Goal: Task Accomplishment & Management: Manage account settings

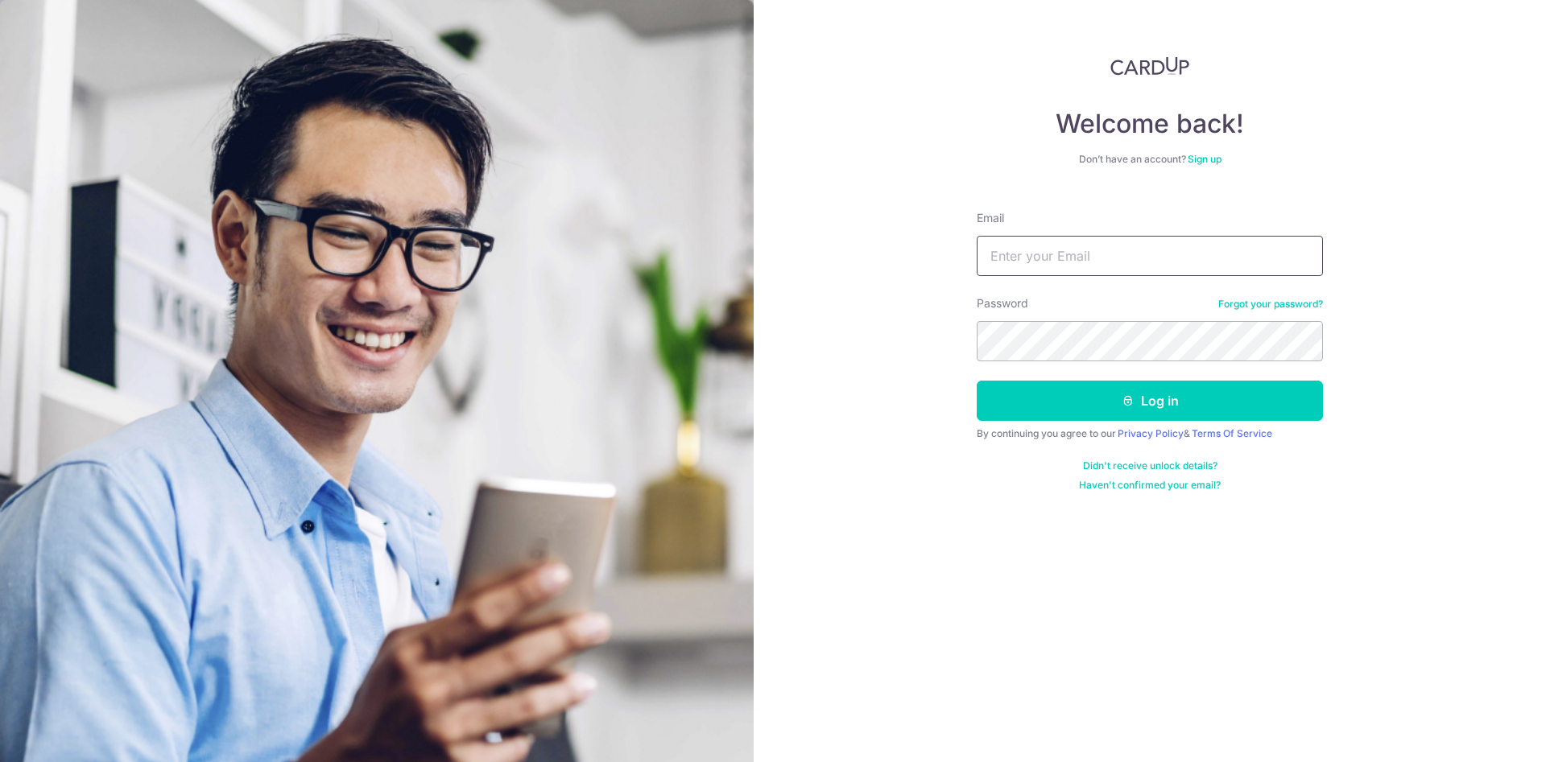
type input "[EMAIL_ADDRESS][DOMAIN_NAME]"
click at [1204, 399] on button "Log in" at bounding box center [1150, 401] width 346 height 40
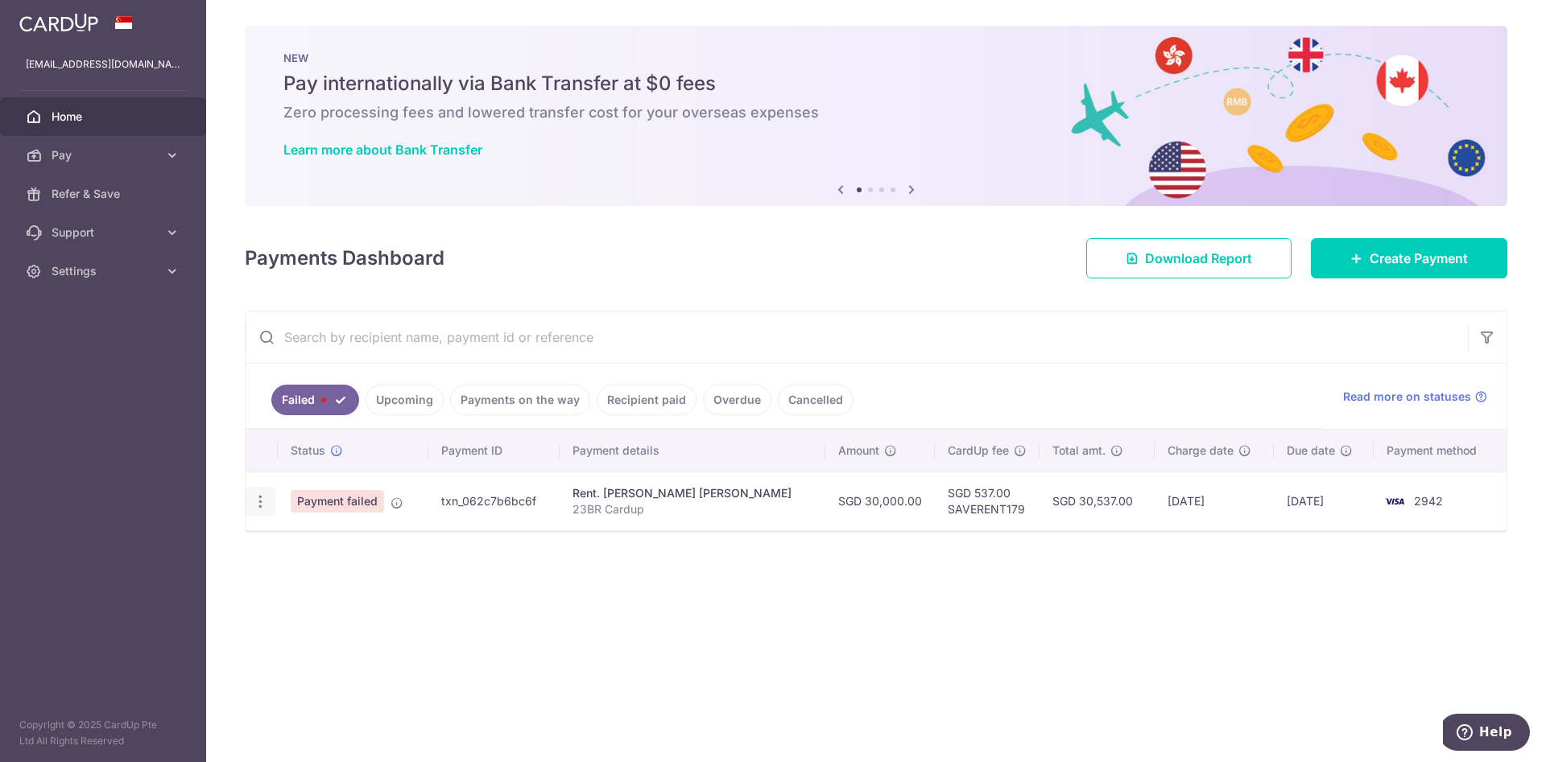
click at [258, 497] on icon "button" at bounding box center [260, 502] width 17 height 17
click at [349, 498] on span "Payment failed" at bounding box center [337, 501] width 93 height 23
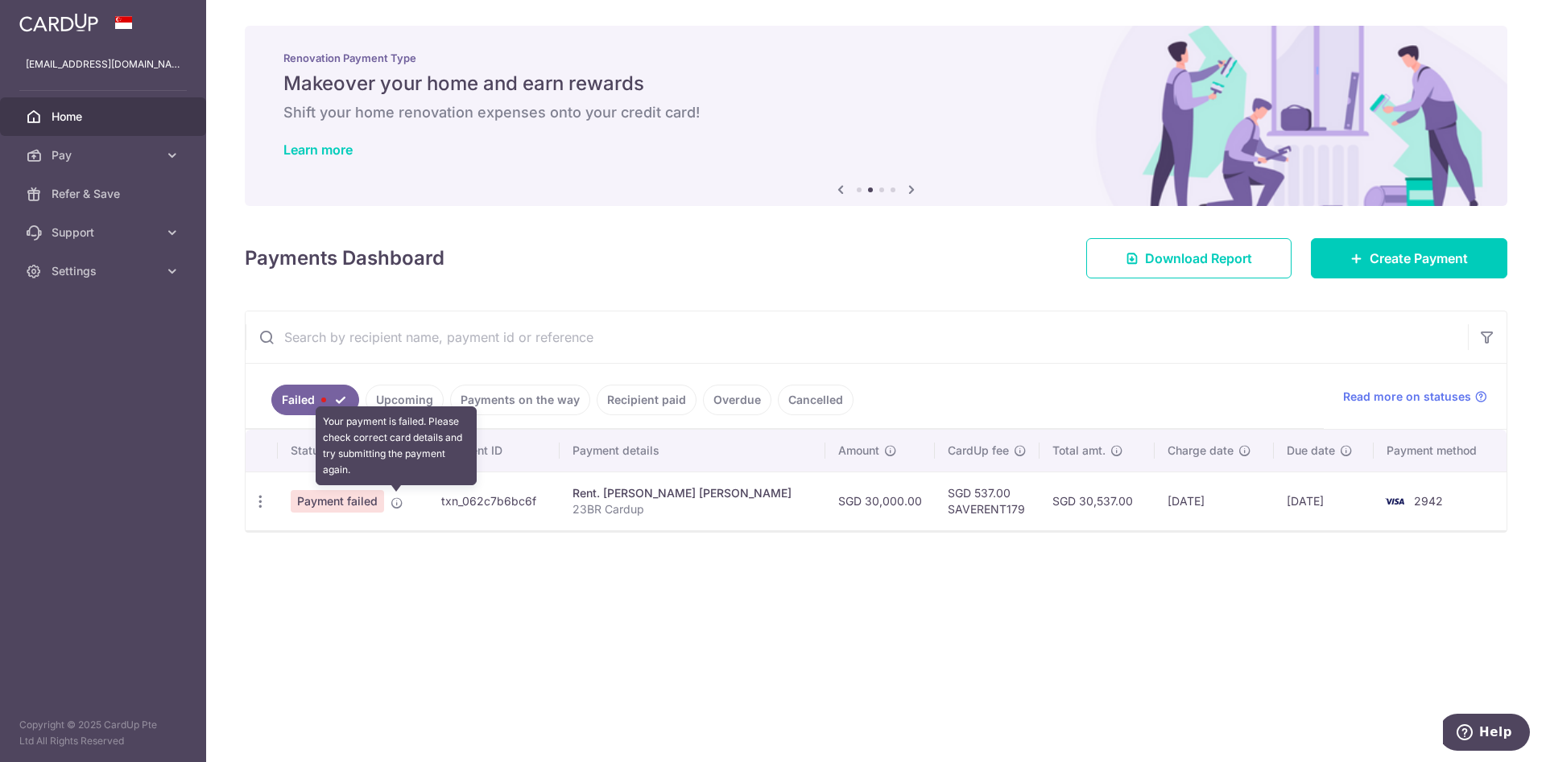
click at [392, 503] on icon at bounding box center [396, 503] width 13 height 13
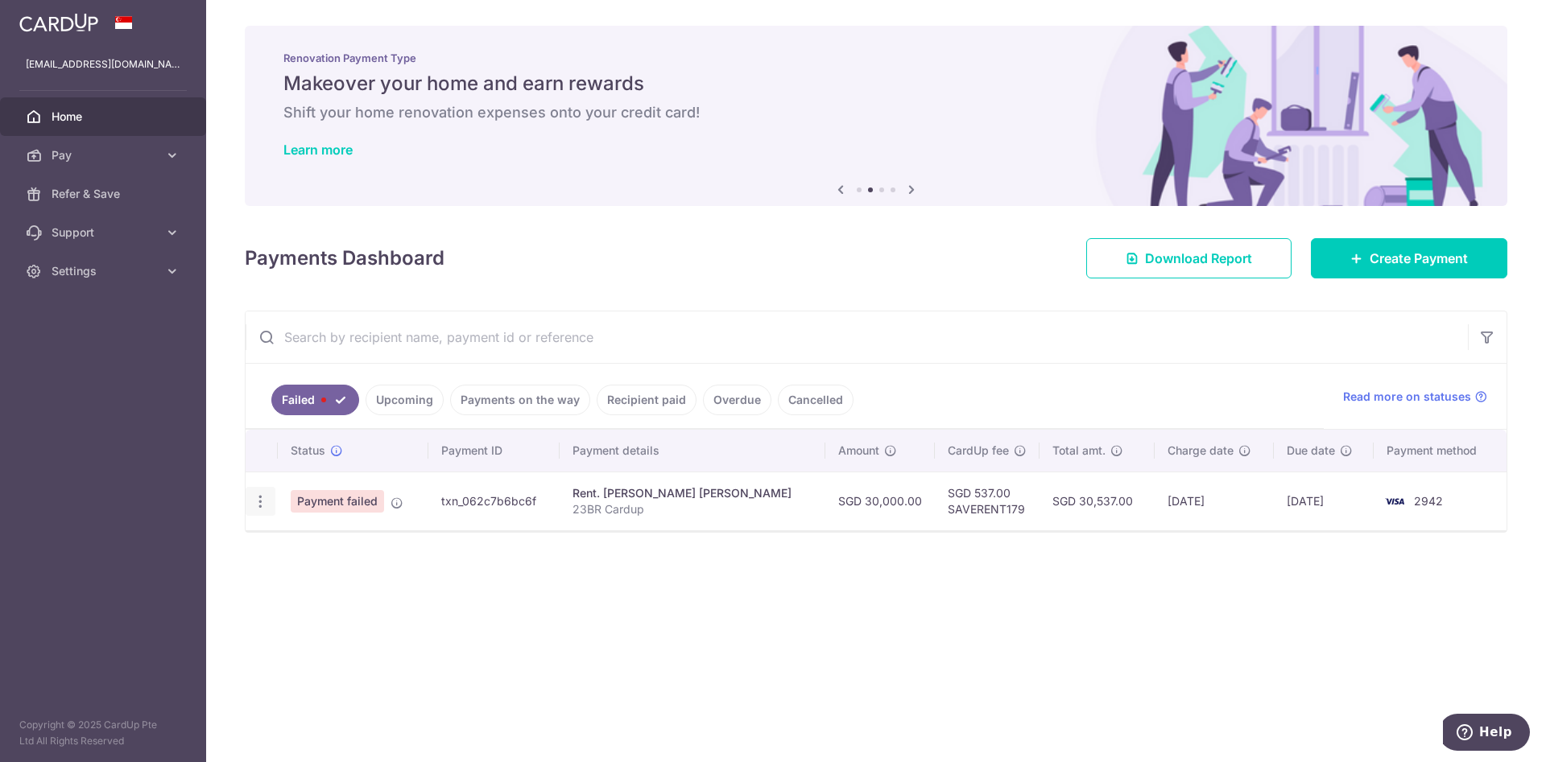
click at [261, 507] on icon "button" at bounding box center [260, 502] width 17 height 17
click at [333, 533] on link "Update payment" at bounding box center [329, 546] width 167 height 39
radio input "true"
type input "30,000.00"
type input "23BR Cardup"
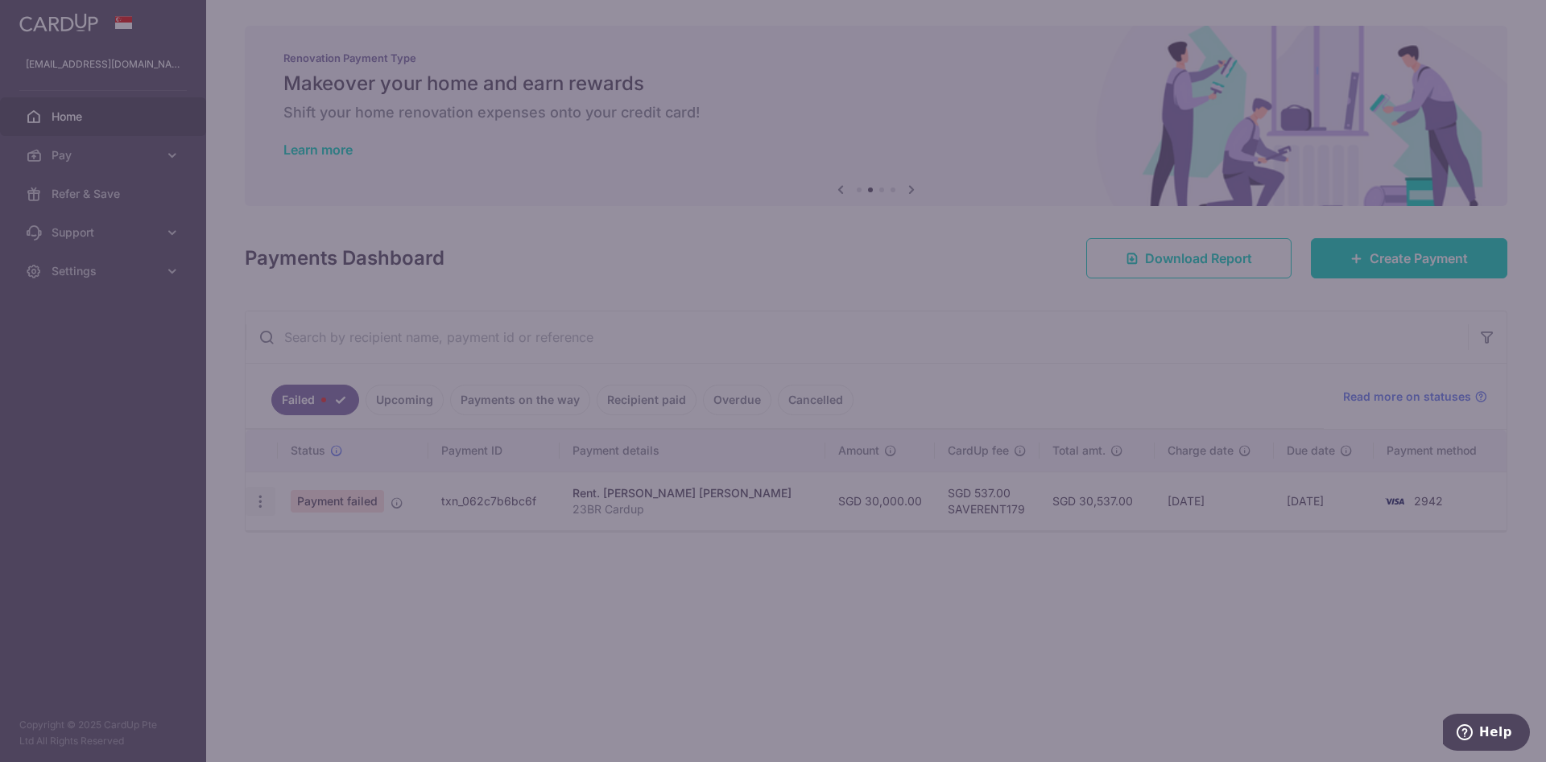
type input "SAVERENT179"
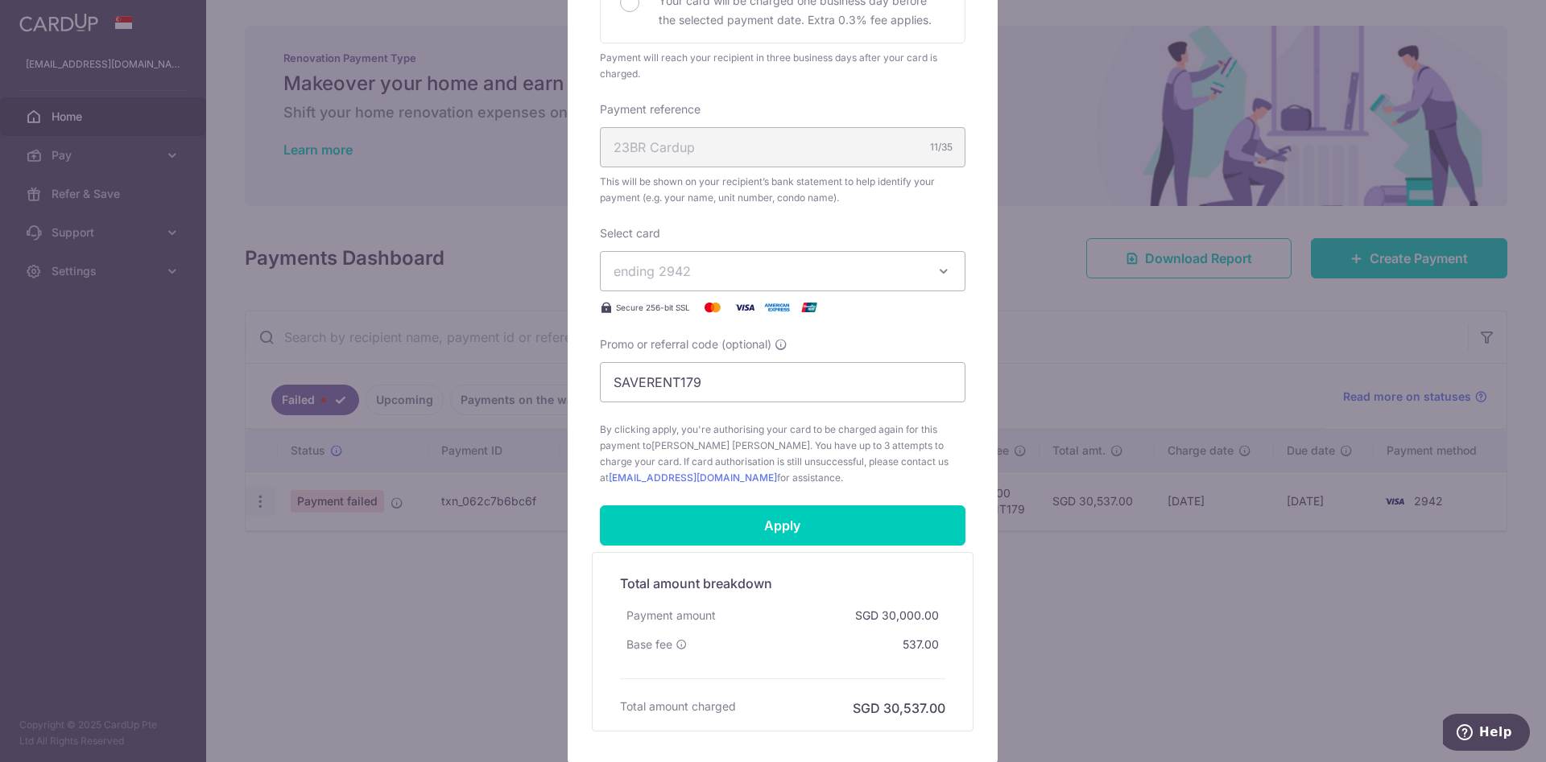
scroll to position [541, 0]
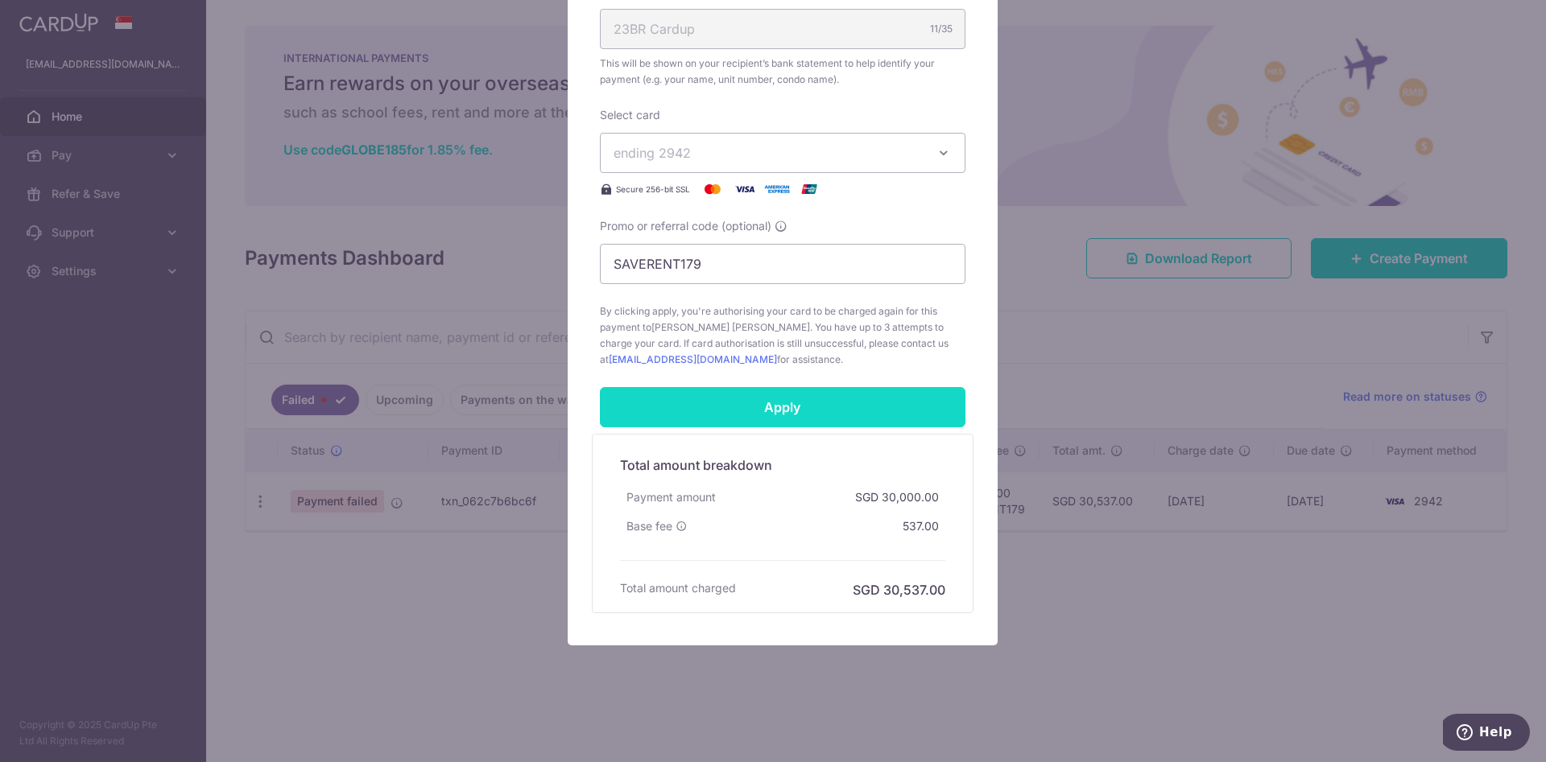
click at [772, 419] on input "Apply" at bounding box center [783, 407] width 366 height 40
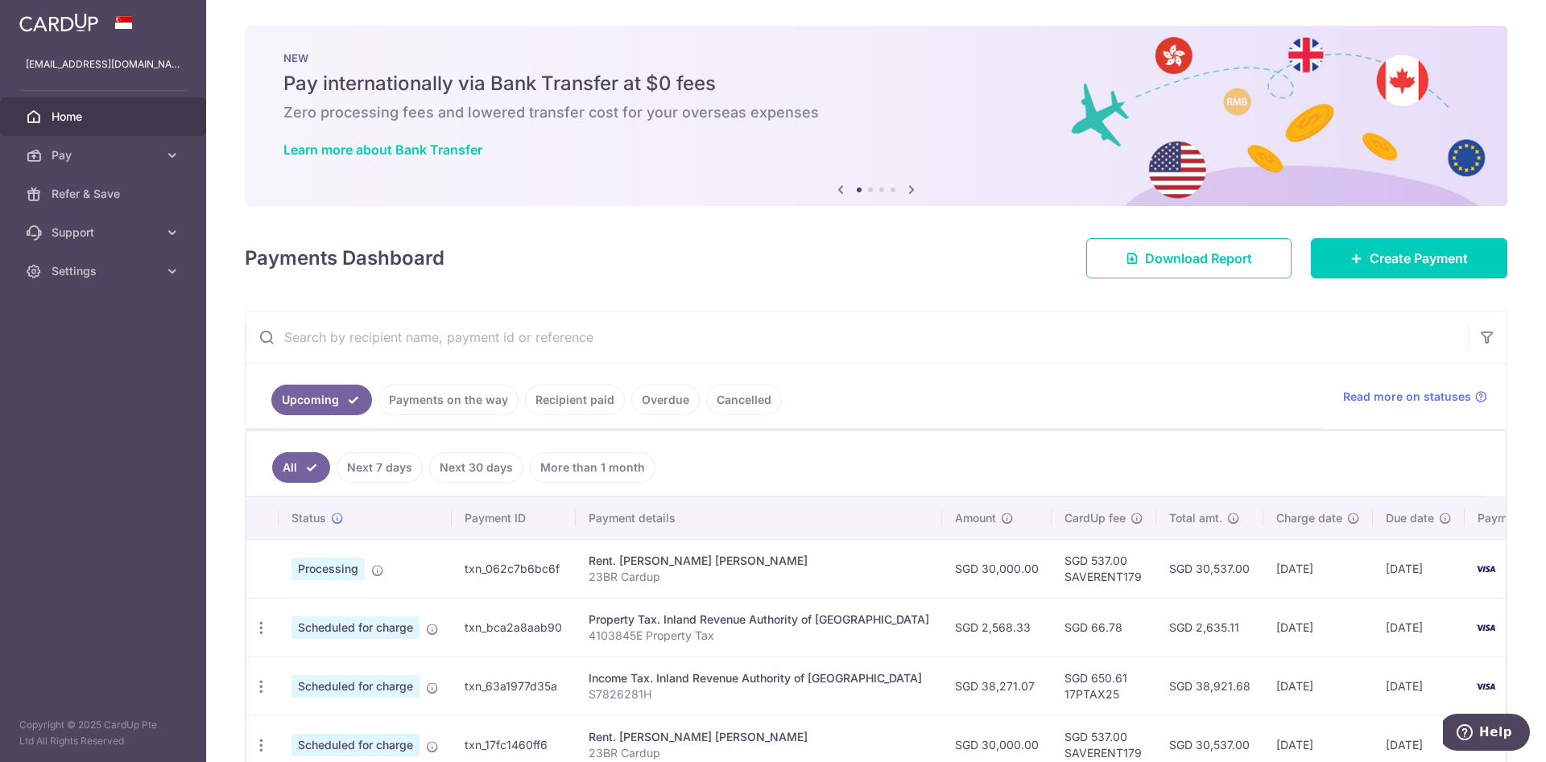
click at [772, 419] on ul "Upcoming Payments on the way Recipient paid Overdue Cancelled" at bounding box center [785, 396] width 1078 height 65
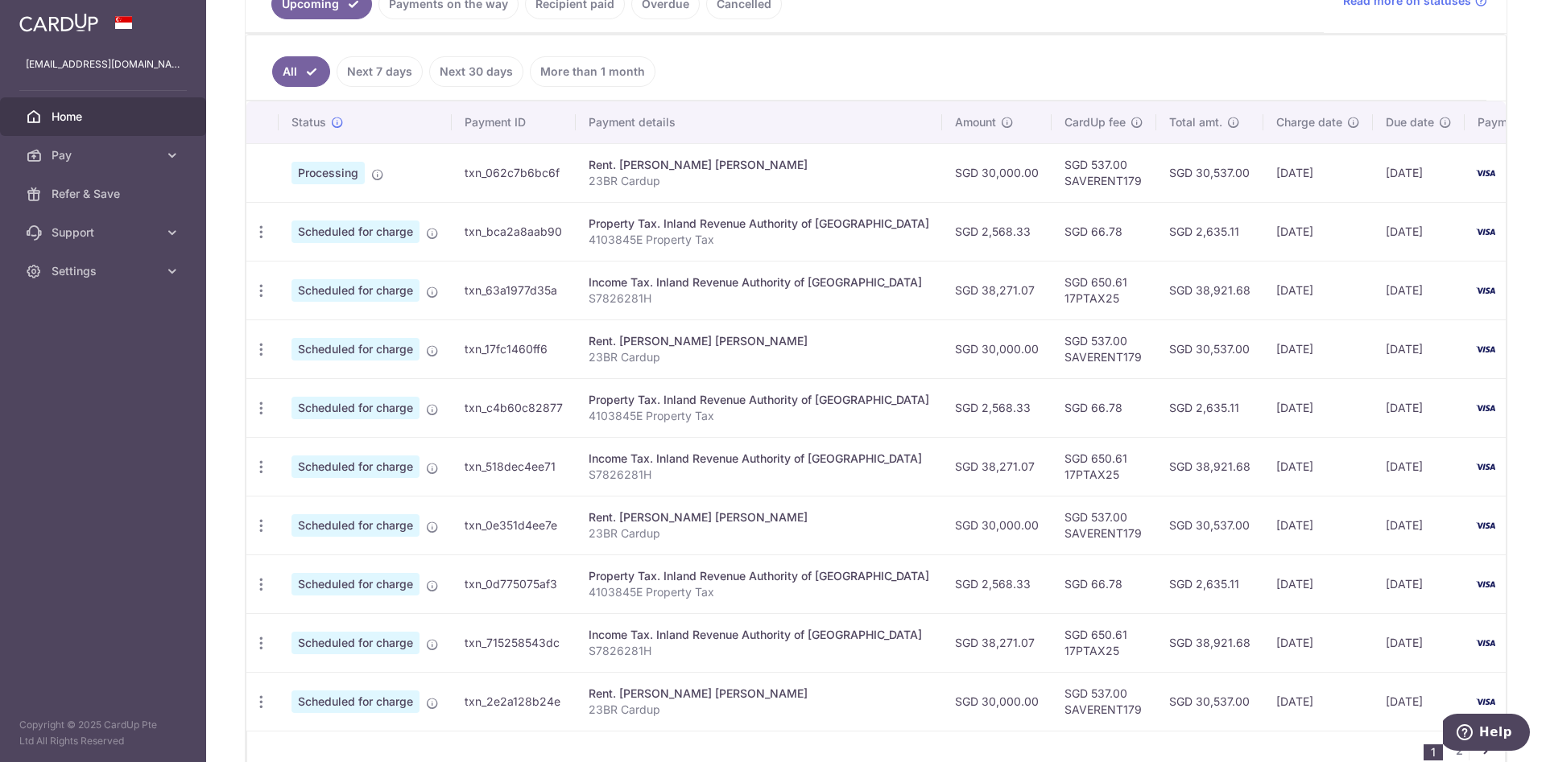
scroll to position [399, 0]
